Goal: Communication & Community: Answer question/provide support

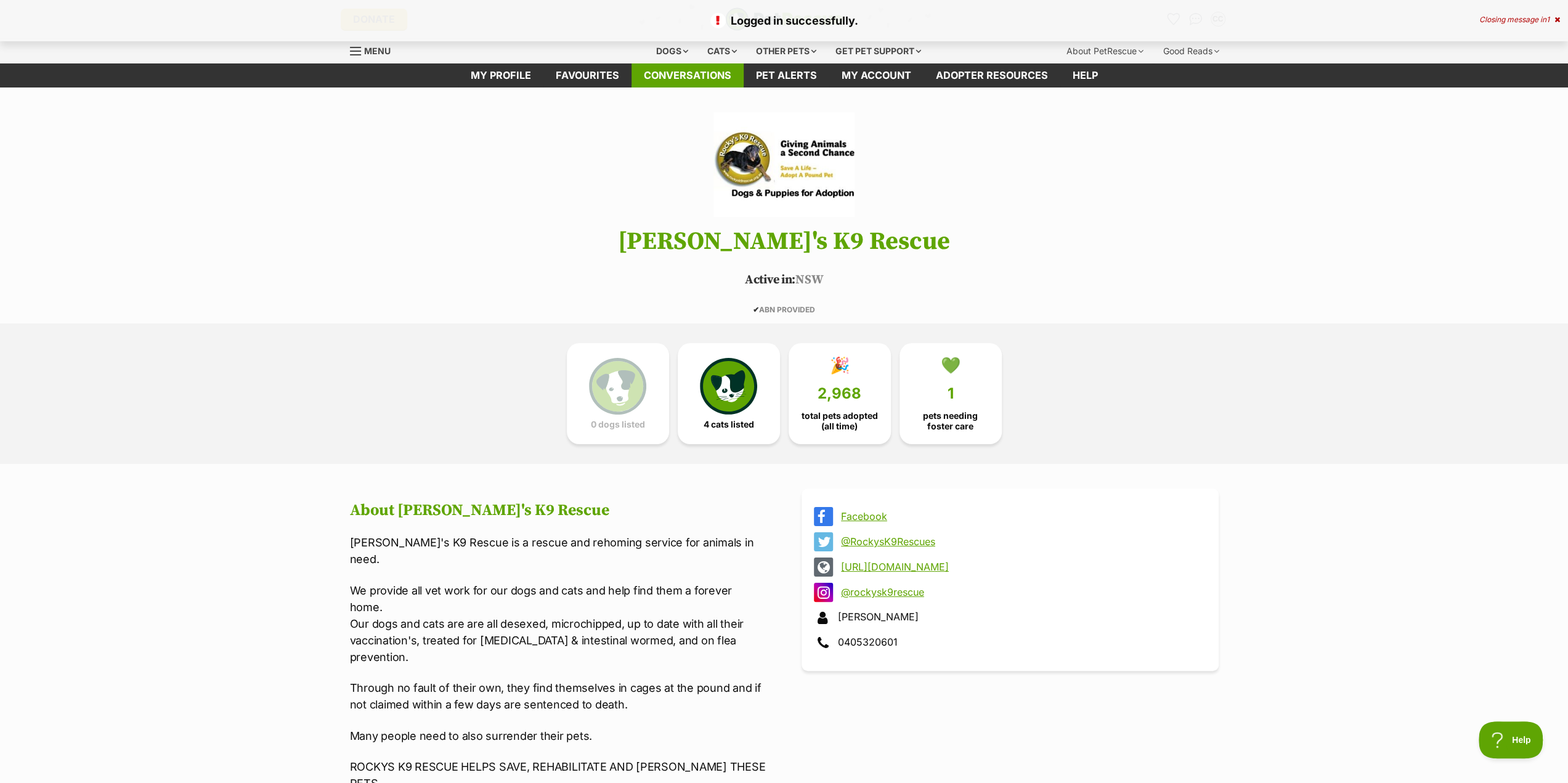
click at [667, 77] on link "Conversations" at bounding box center [687, 75] width 112 height 24
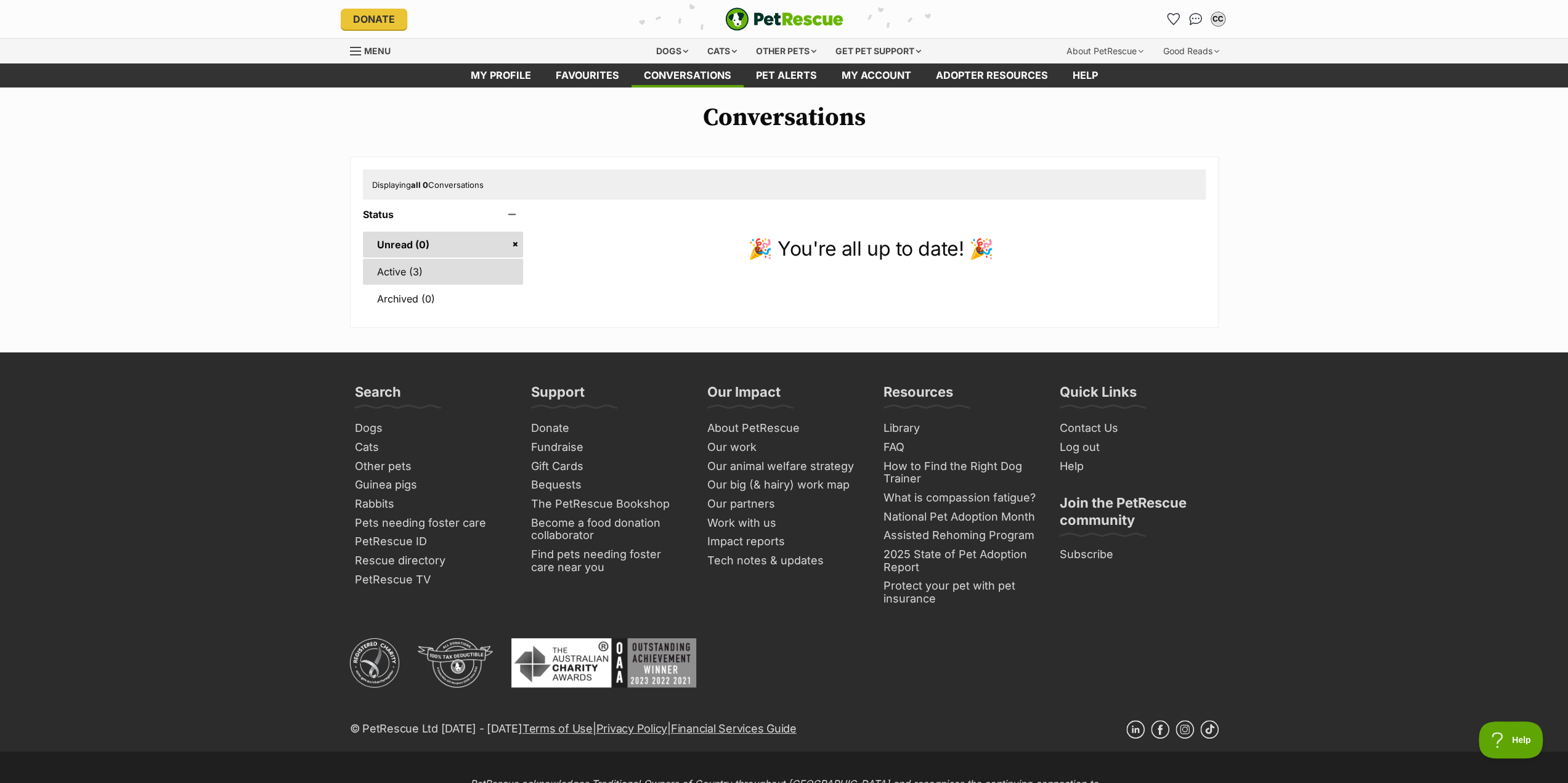
click at [401, 274] on link "Active (3)" at bounding box center [443, 271] width 161 height 26
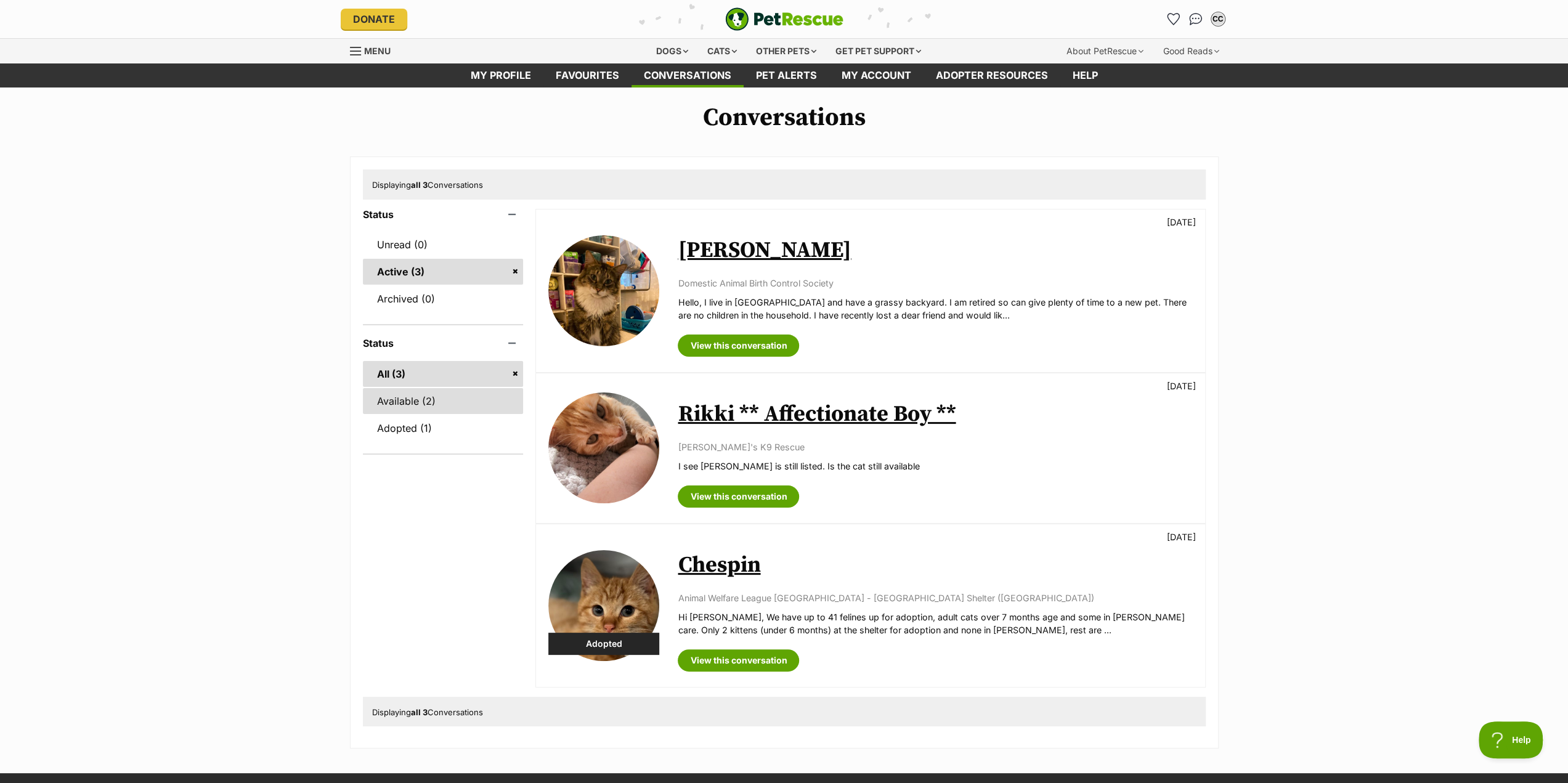
click at [388, 401] on link "Available (2)" at bounding box center [443, 401] width 161 height 26
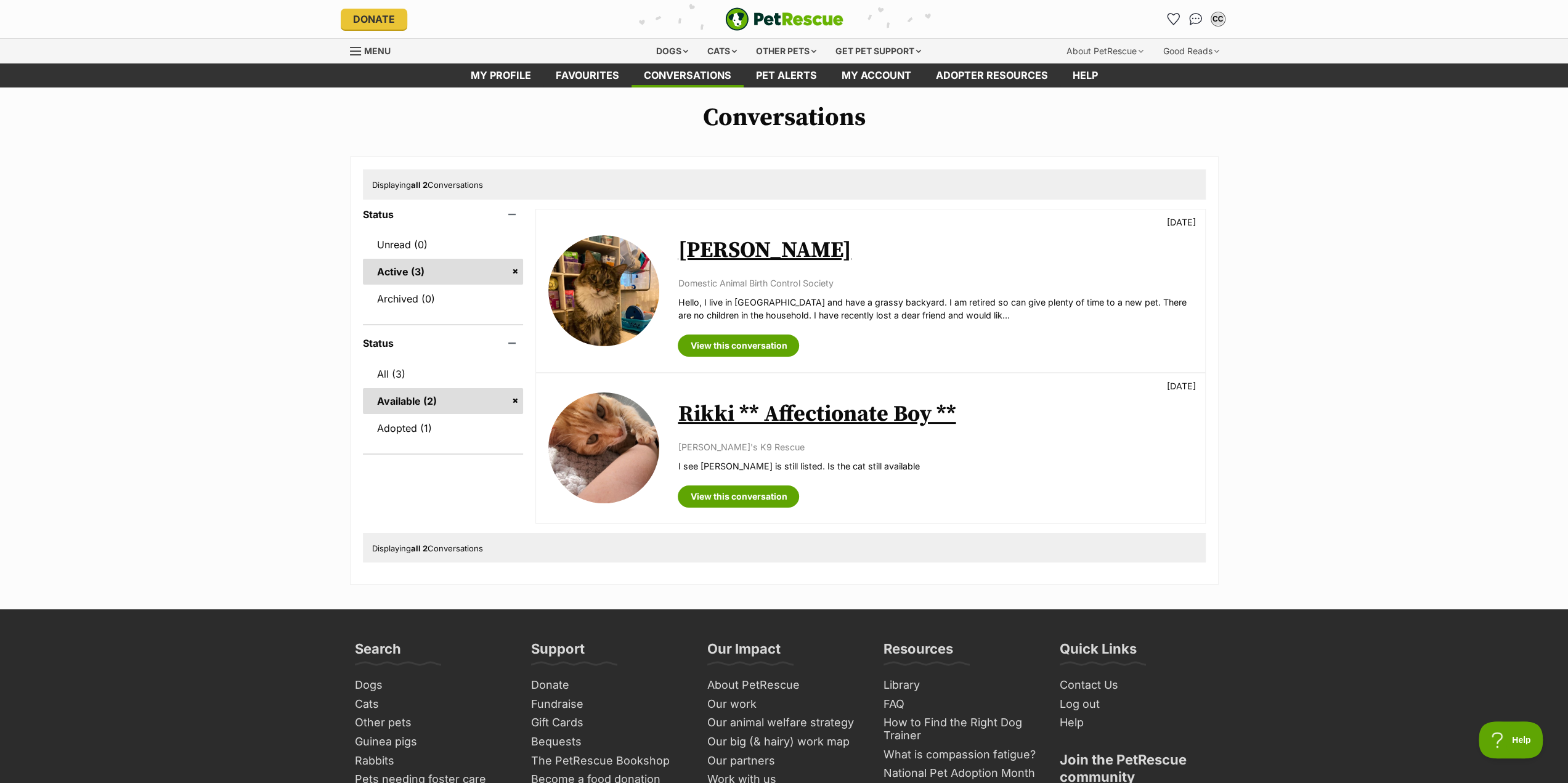
click at [837, 417] on link "Rikki ** Affectionate Boy **" at bounding box center [817, 414] width 278 height 27
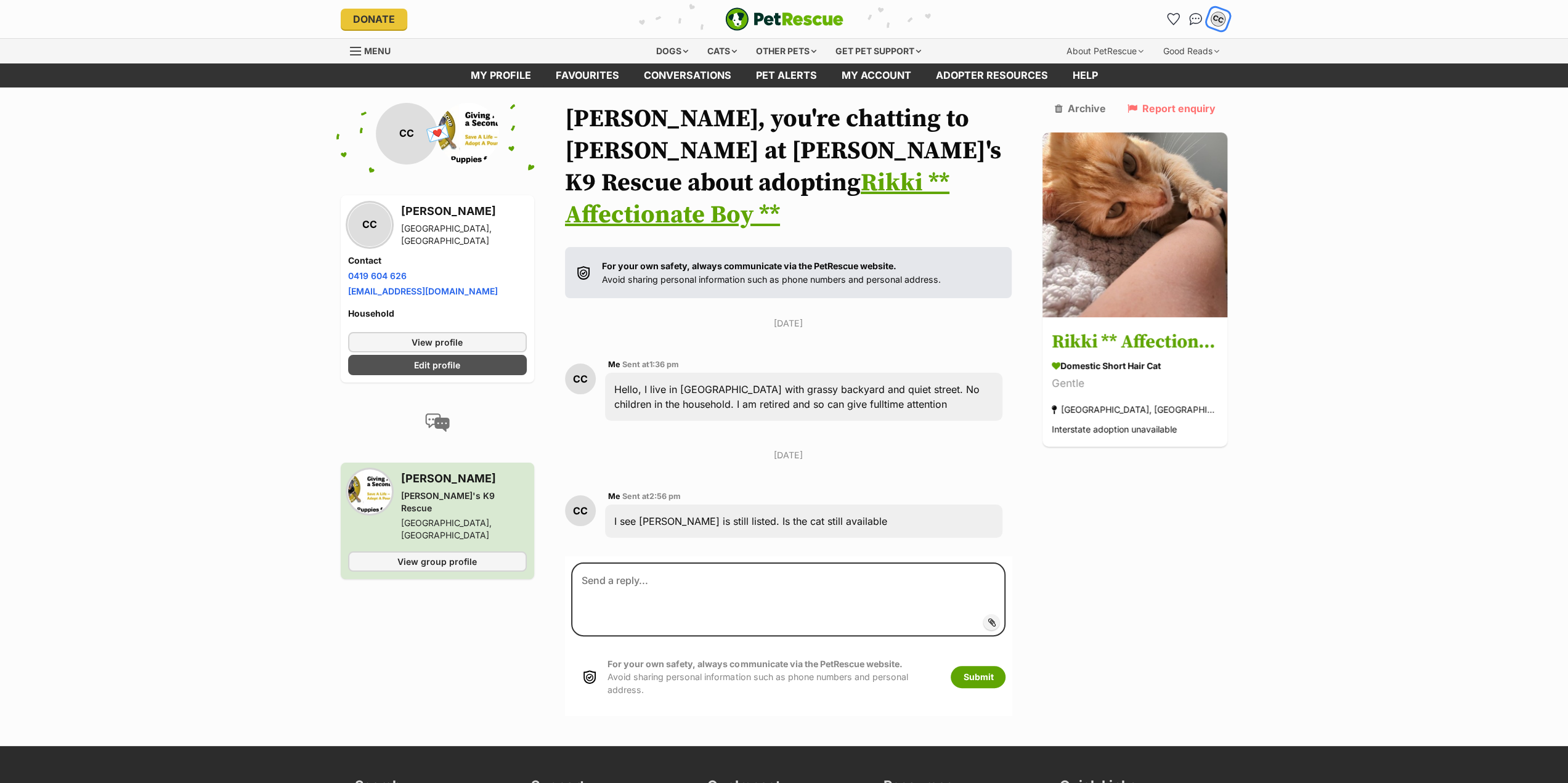
click at [1222, 22] on div "CC" at bounding box center [1218, 19] width 16 height 16
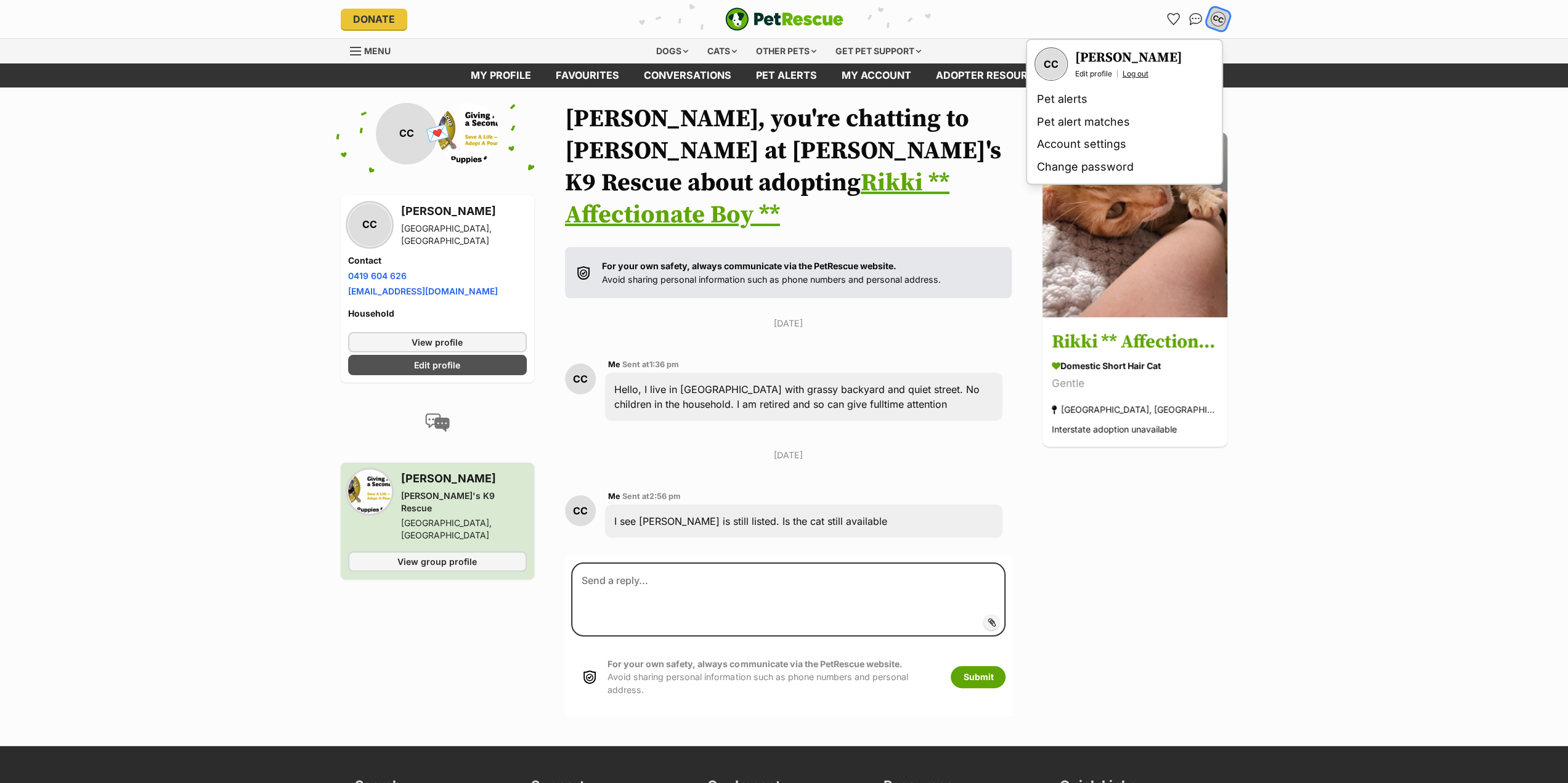
click at [1136, 74] on link "Log out" at bounding box center [1135, 74] width 26 height 10
